Goal: Information Seeking & Learning: Compare options

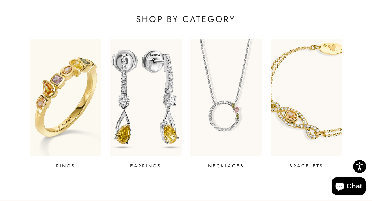
scroll to position [188, 0]
click at [132, 112] on img at bounding box center [146, 96] width 86 height 139
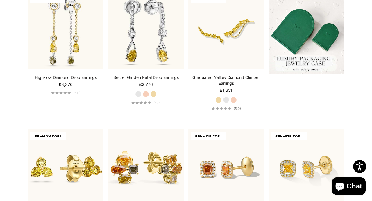
scroll to position [113, 0]
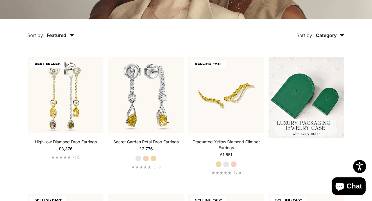
click at [306, 85] on img at bounding box center [307, 97] width 76 height 80
click at [146, 158] on label "Rose Gold" at bounding box center [146, 158] width 6 height 6
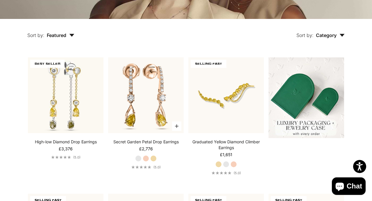
click at [154, 159] on label "Yellow Gold" at bounding box center [153, 158] width 6 height 6
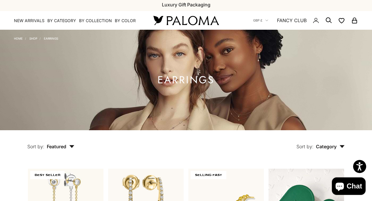
scroll to position [0, 0]
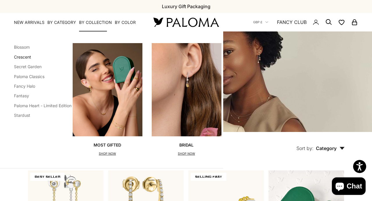
click at [27, 58] on link "Crescent" at bounding box center [22, 56] width 17 height 5
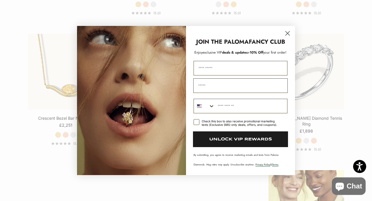
scroll to position [598, 0]
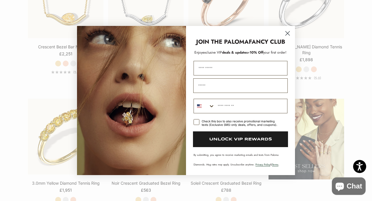
click at [287, 29] on circle "Close dialog" at bounding box center [288, 33] width 10 height 10
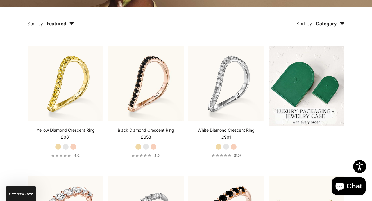
scroll to position [0, 0]
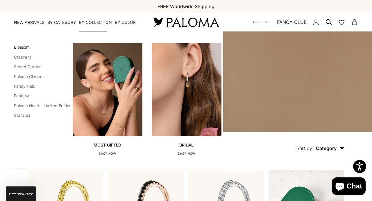
click at [26, 47] on link "Blossom" at bounding box center [22, 46] width 16 height 5
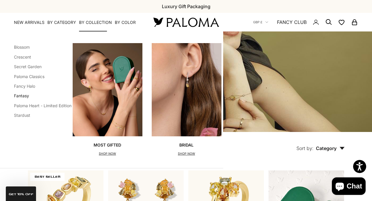
click at [22, 94] on link "Fantasy" at bounding box center [21, 95] width 15 height 5
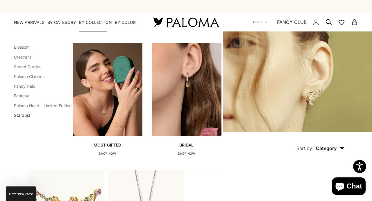
click at [24, 114] on link "Stardust" at bounding box center [22, 114] width 16 height 5
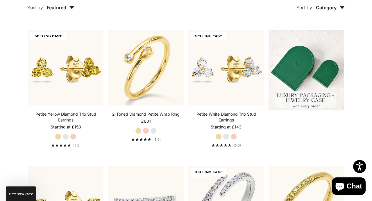
scroll to position [140, 0]
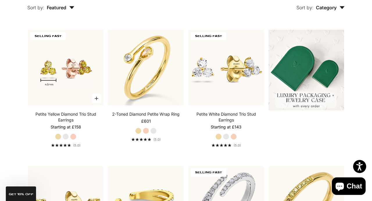
click at [73, 69] on img at bounding box center [66, 68] width 76 height 76
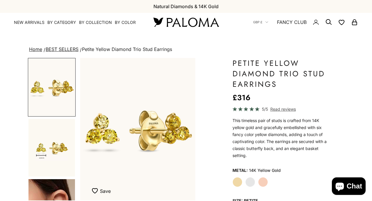
scroll to position [65, 0]
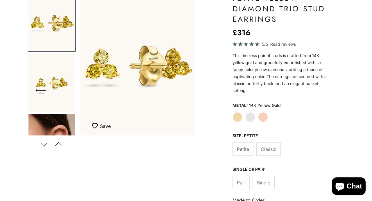
click at [270, 151] on span "Classic" at bounding box center [269, 149] width 16 height 8
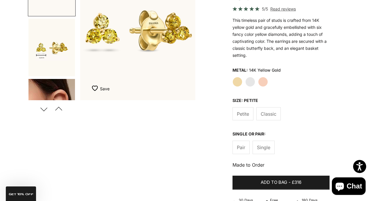
scroll to position [27, 0]
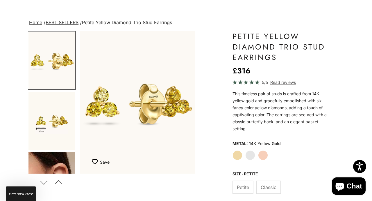
click at [251, 154] on label "White Gold" at bounding box center [250, 155] width 10 height 10
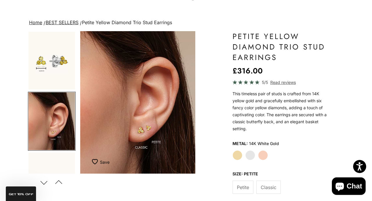
scroll to position [18, 0]
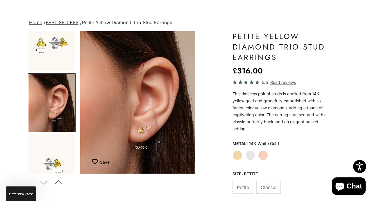
click at [251, 156] on label "White Gold" at bounding box center [250, 155] width 10 height 10
click at [266, 155] on label "Rose Gold" at bounding box center [263, 155] width 10 height 10
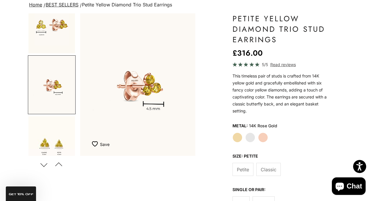
scroll to position [74, 0]
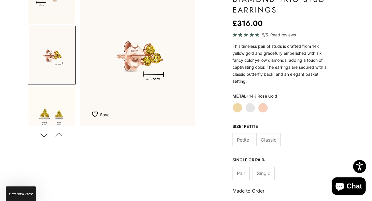
click at [276, 141] on span "Classic" at bounding box center [269, 140] width 16 height 8
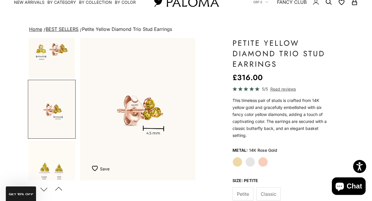
scroll to position [0, 0]
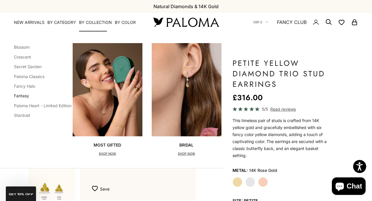
click at [26, 95] on link "Fantasy" at bounding box center [21, 95] width 15 height 5
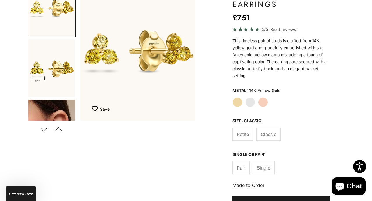
scroll to position [80, 0]
click at [262, 167] on span "Single" at bounding box center [263, 168] width 13 height 8
click at [244, 134] on span "Petite" at bounding box center [243, 134] width 12 height 8
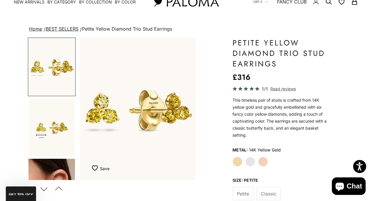
scroll to position [26, 0]
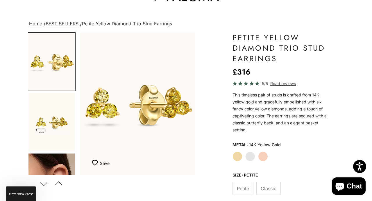
click at [251, 158] on label "White Gold" at bounding box center [250, 156] width 10 height 10
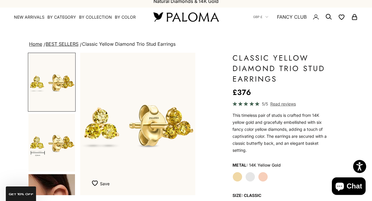
scroll to position [5, 0]
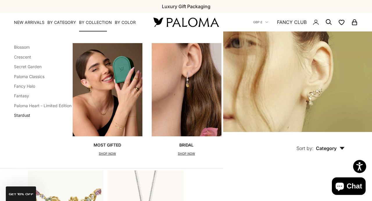
click at [25, 114] on link "Stardust" at bounding box center [22, 114] width 16 height 5
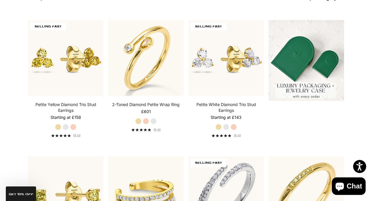
scroll to position [150, 0]
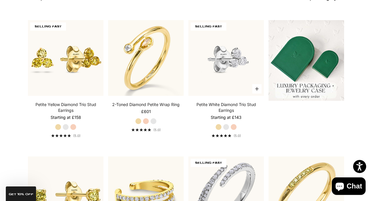
click at [236, 49] on img at bounding box center [226, 58] width 76 height 76
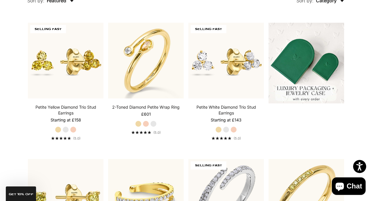
scroll to position [255, 0]
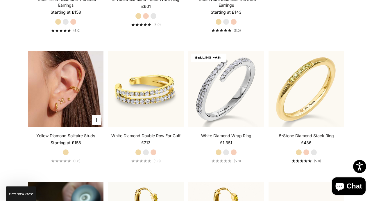
click at [76, 83] on img at bounding box center [66, 89] width 76 height 76
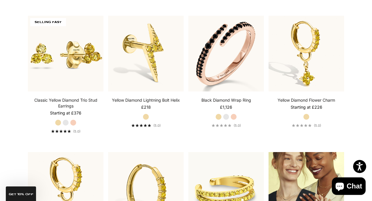
scroll to position [0, 0]
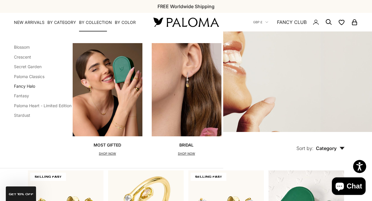
click at [31, 85] on link "Fancy Halo" at bounding box center [24, 85] width 21 height 5
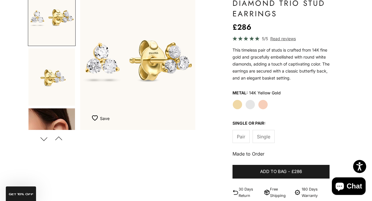
scroll to position [71, 0]
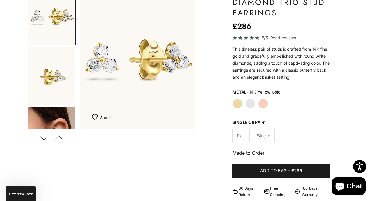
click at [45, 138] on button "Next" at bounding box center [43, 137] width 13 height 13
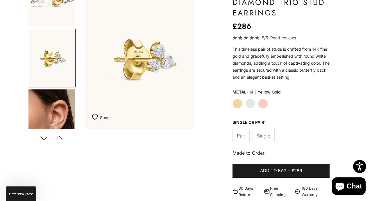
scroll to position [0, 122]
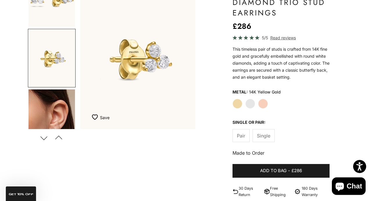
click at [250, 107] on label "White Gold" at bounding box center [250, 104] width 10 height 10
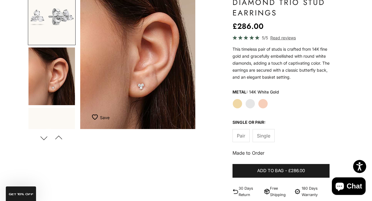
click at [265, 102] on label "Rose Gold" at bounding box center [263, 104] width 10 height 10
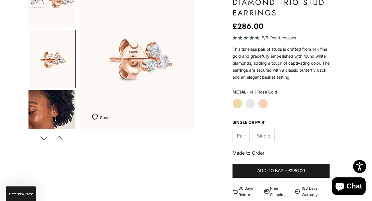
scroll to position [79, 0]
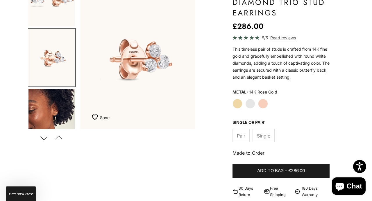
click at [237, 103] on label "Yellow Gold" at bounding box center [237, 104] width 10 height 10
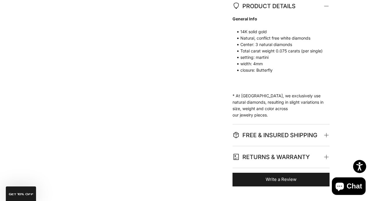
scroll to position [87, 0]
